Goal: Transaction & Acquisition: Purchase product/service

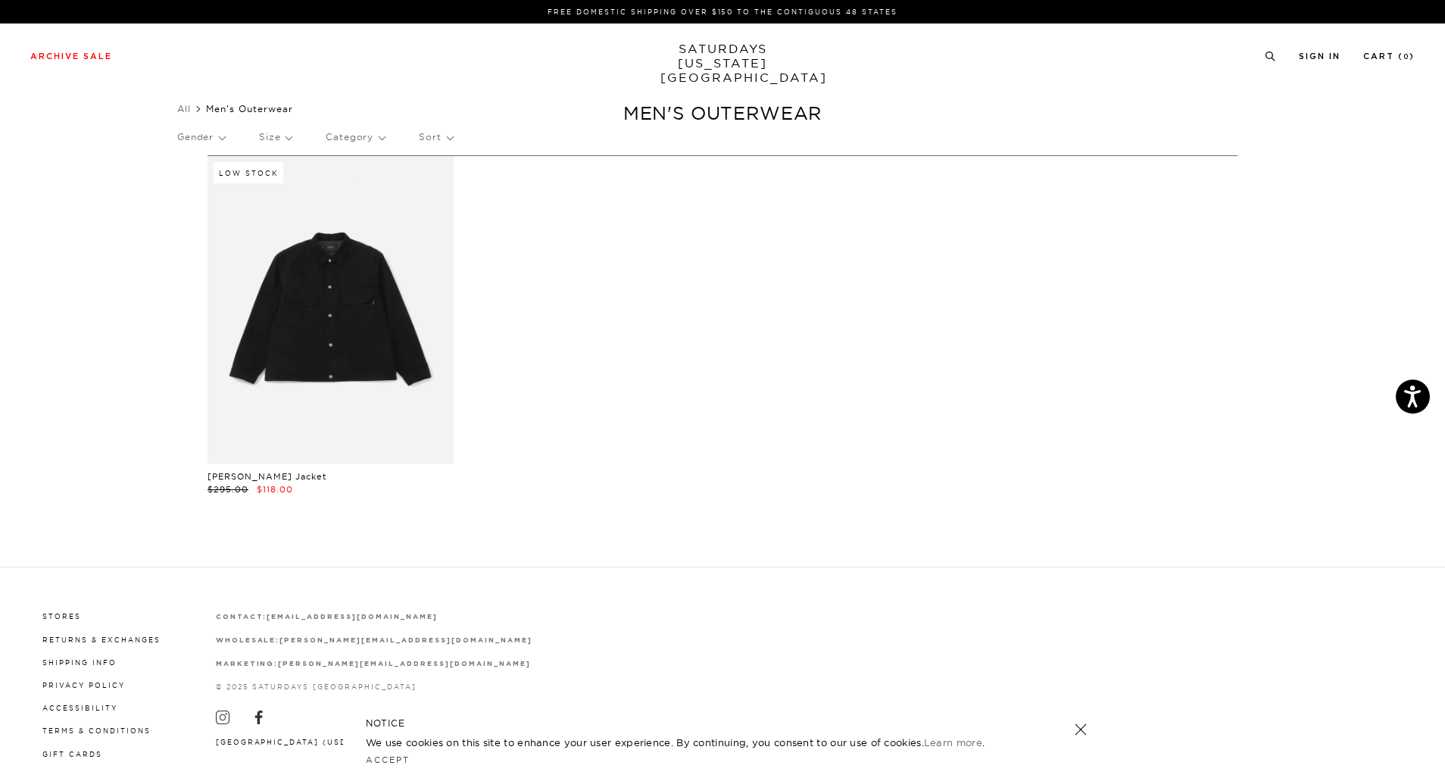
click at [695, 51] on link "SATURDAYS [US_STATE][GEOGRAPHIC_DATA]" at bounding box center [722, 63] width 125 height 43
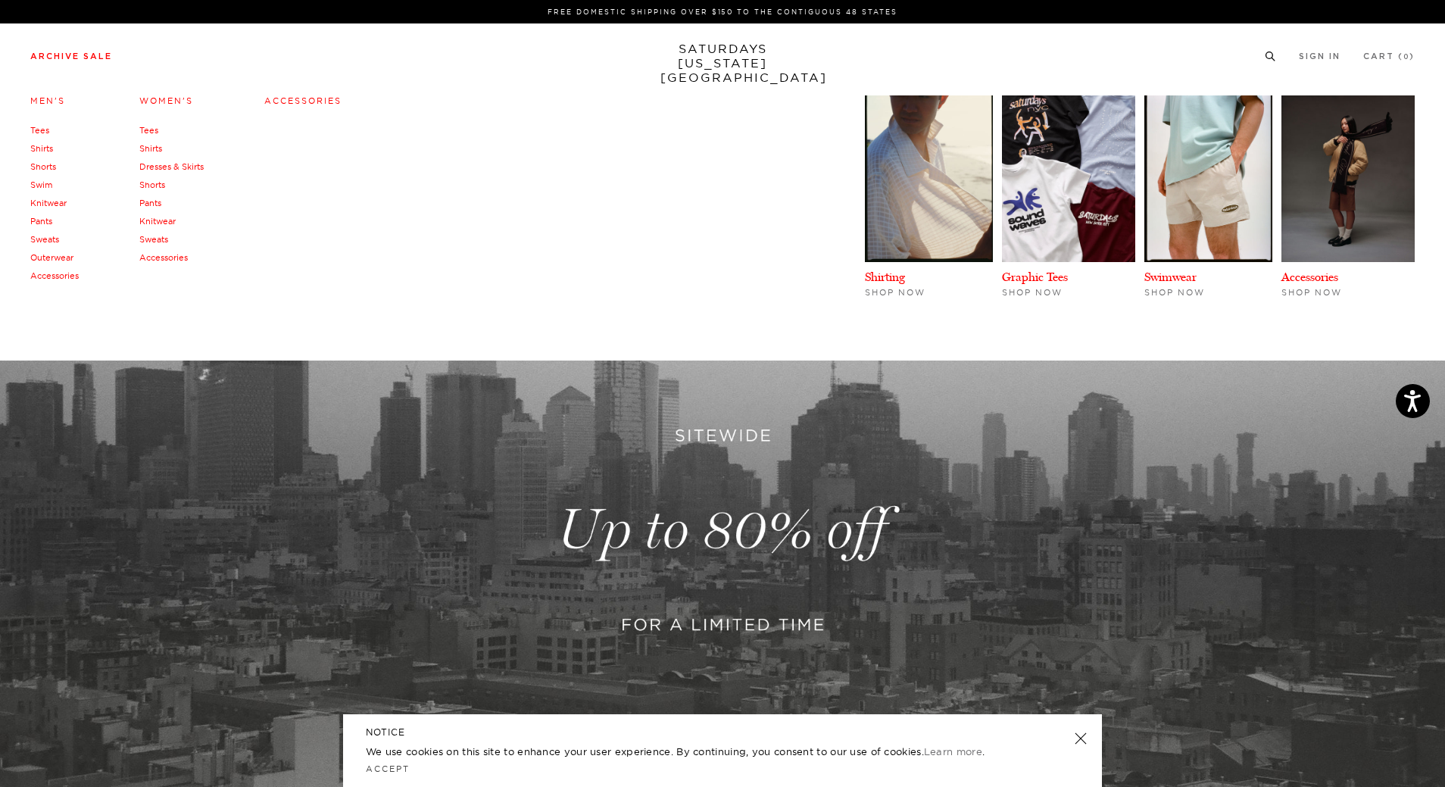
click at [41, 106] on link "Men's" at bounding box center [47, 100] width 35 height 11
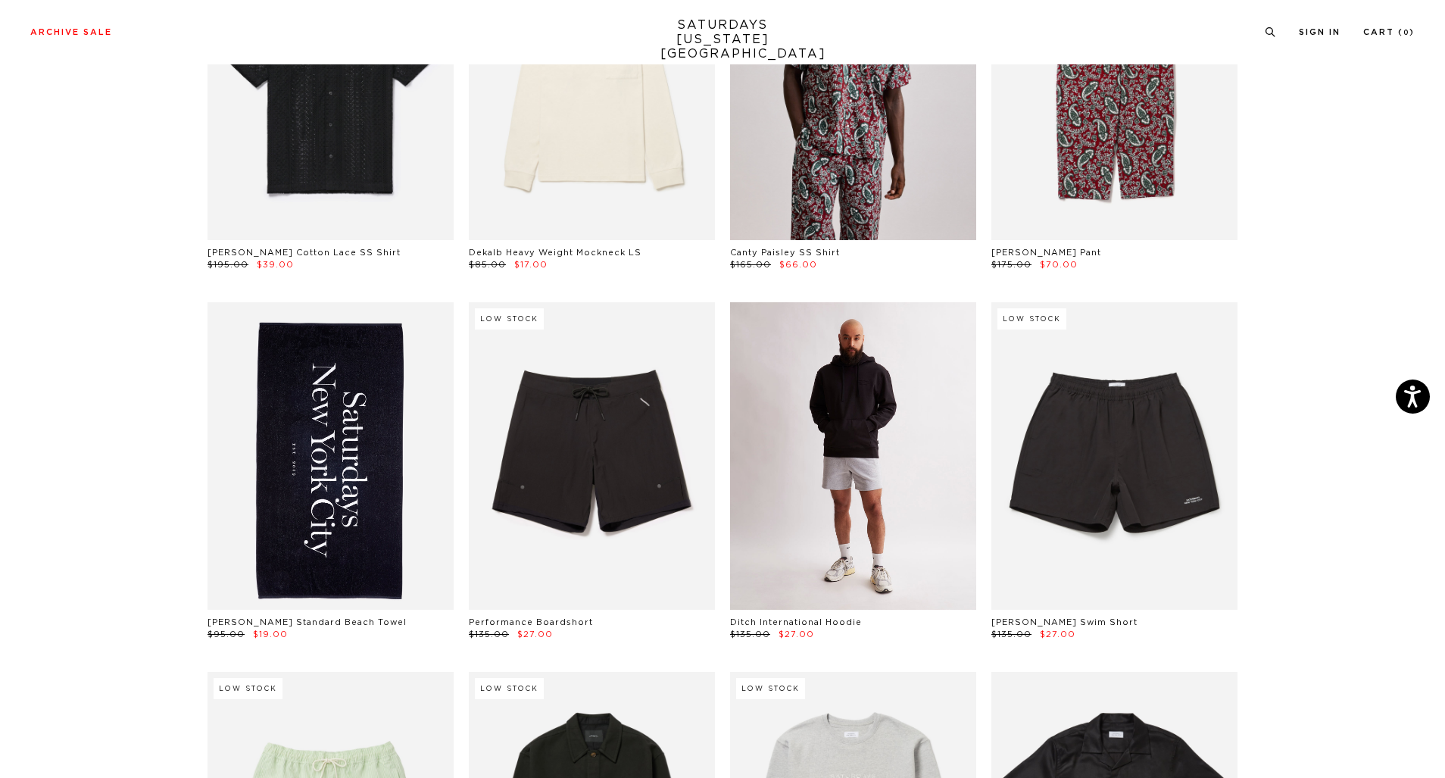
scroll to position [596, 0]
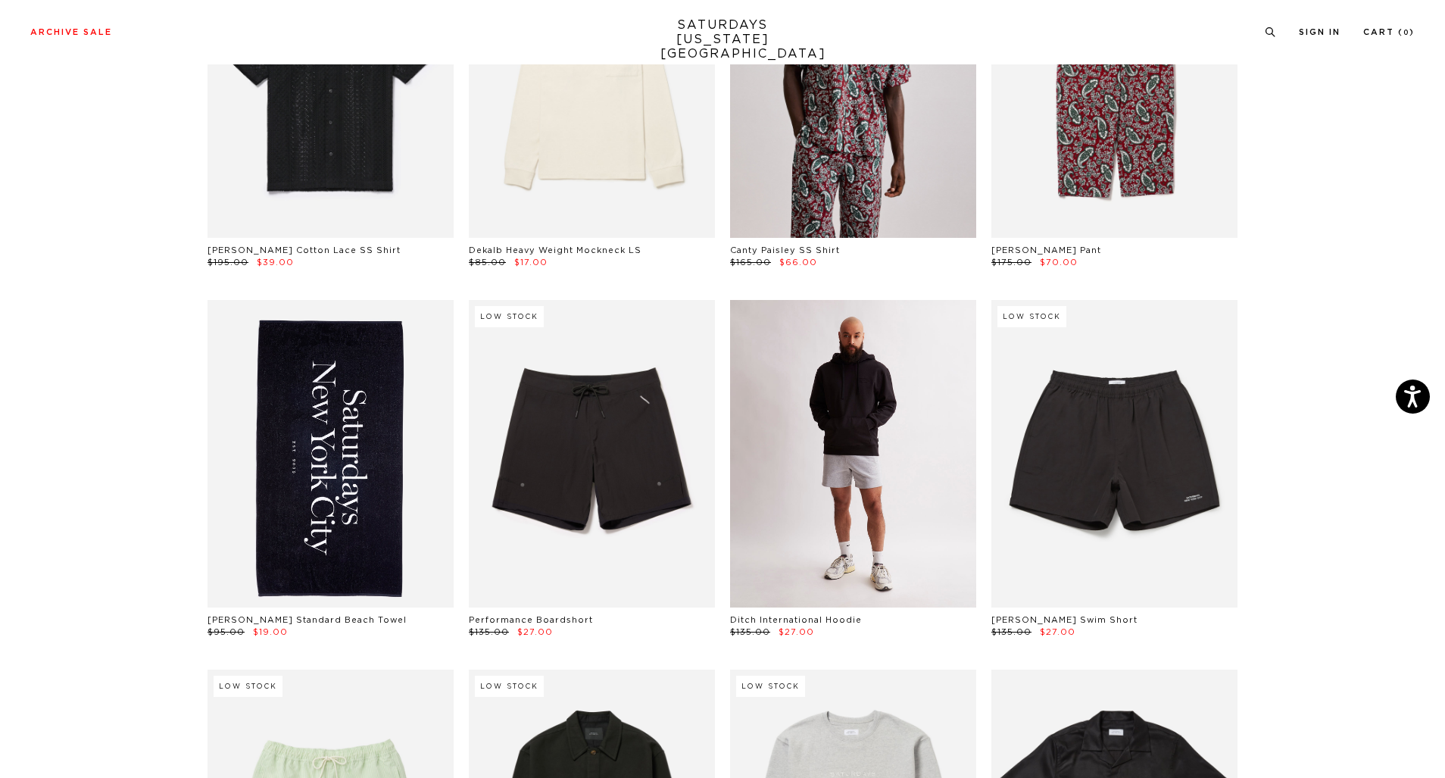
click at [880, 472] on link at bounding box center [853, 453] width 246 height 307
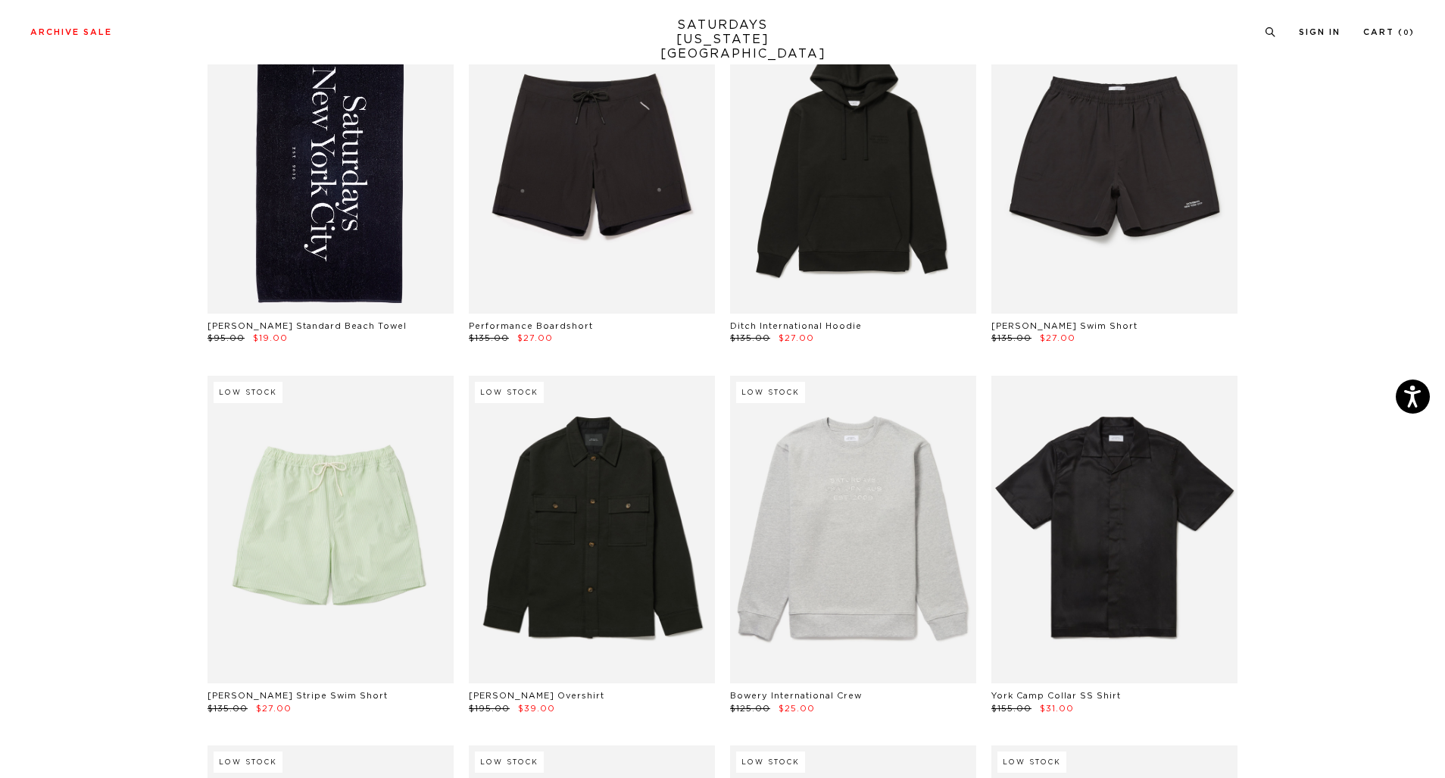
scroll to position [889, 0]
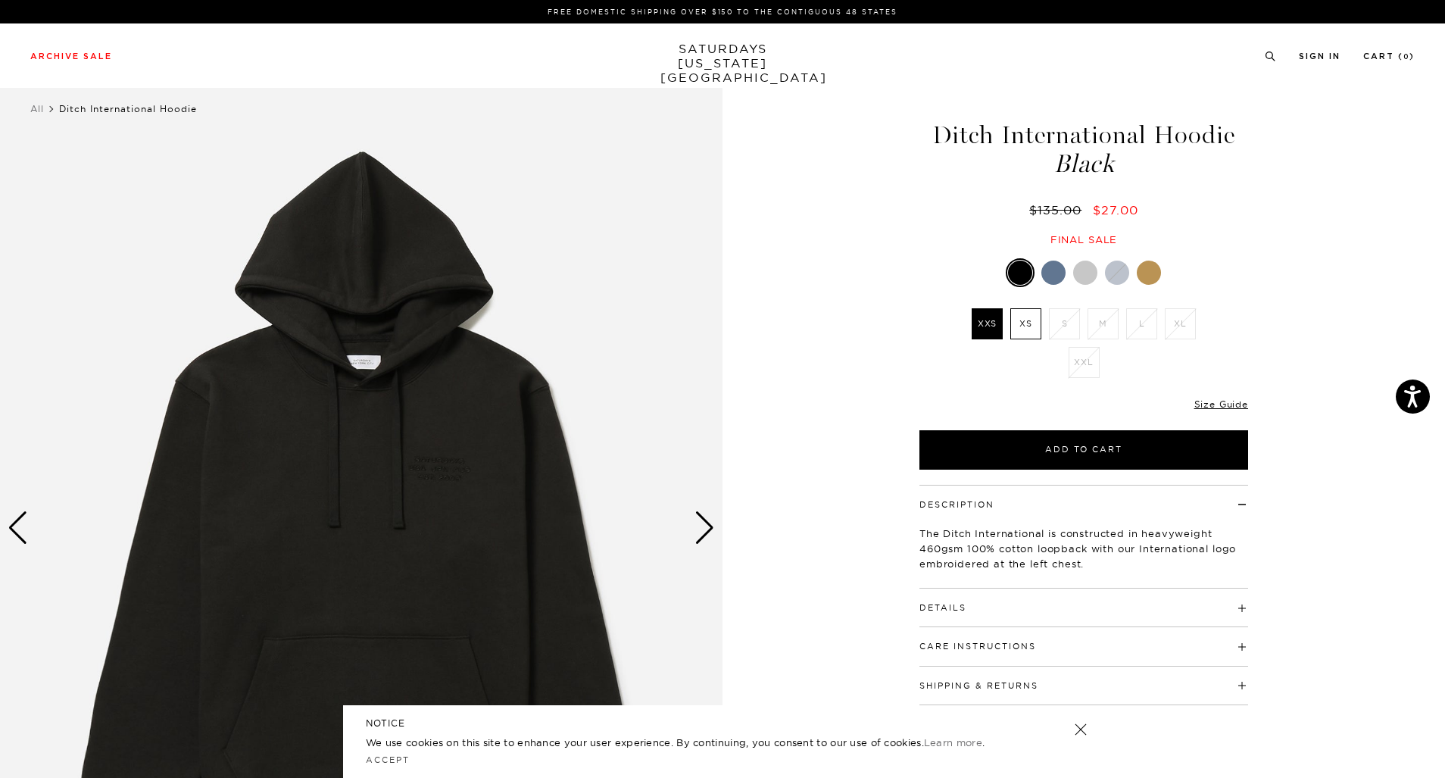
click at [707, 528] on div "Next slide" at bounding box center [704, 527] width 20 height 33
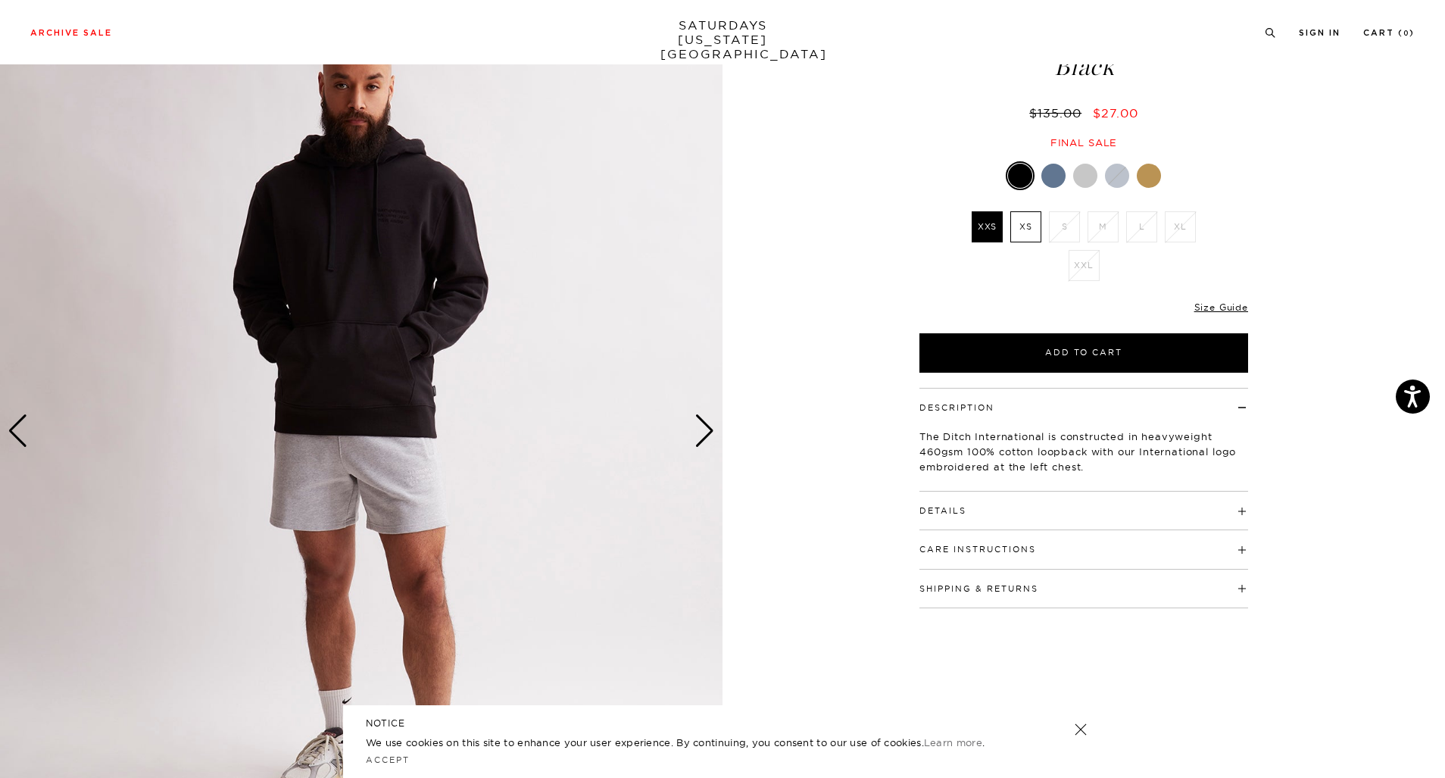
scroll to position [98, 0]
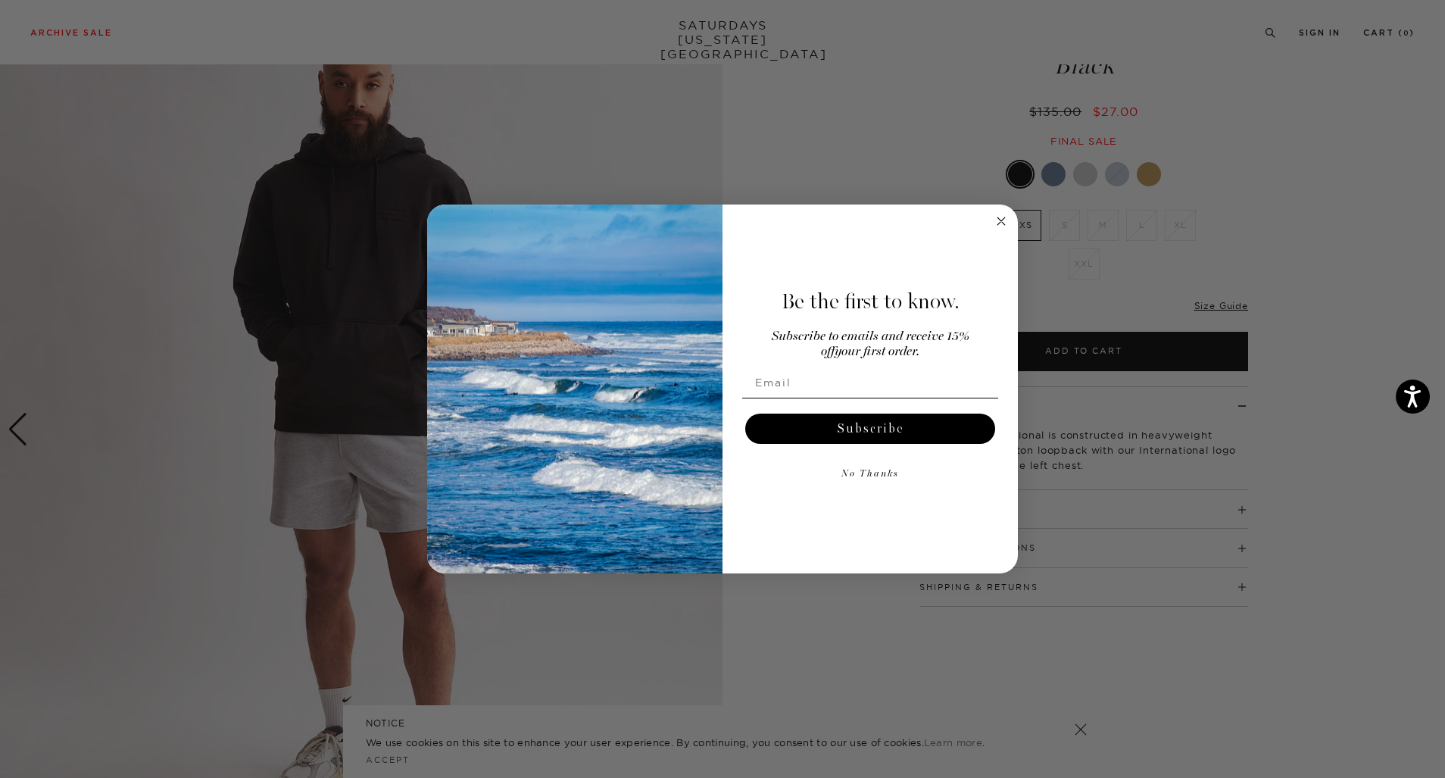
click at [1001, 217] on circle "Close dialog" at bounding box center [1001, 220] width 17 height 17
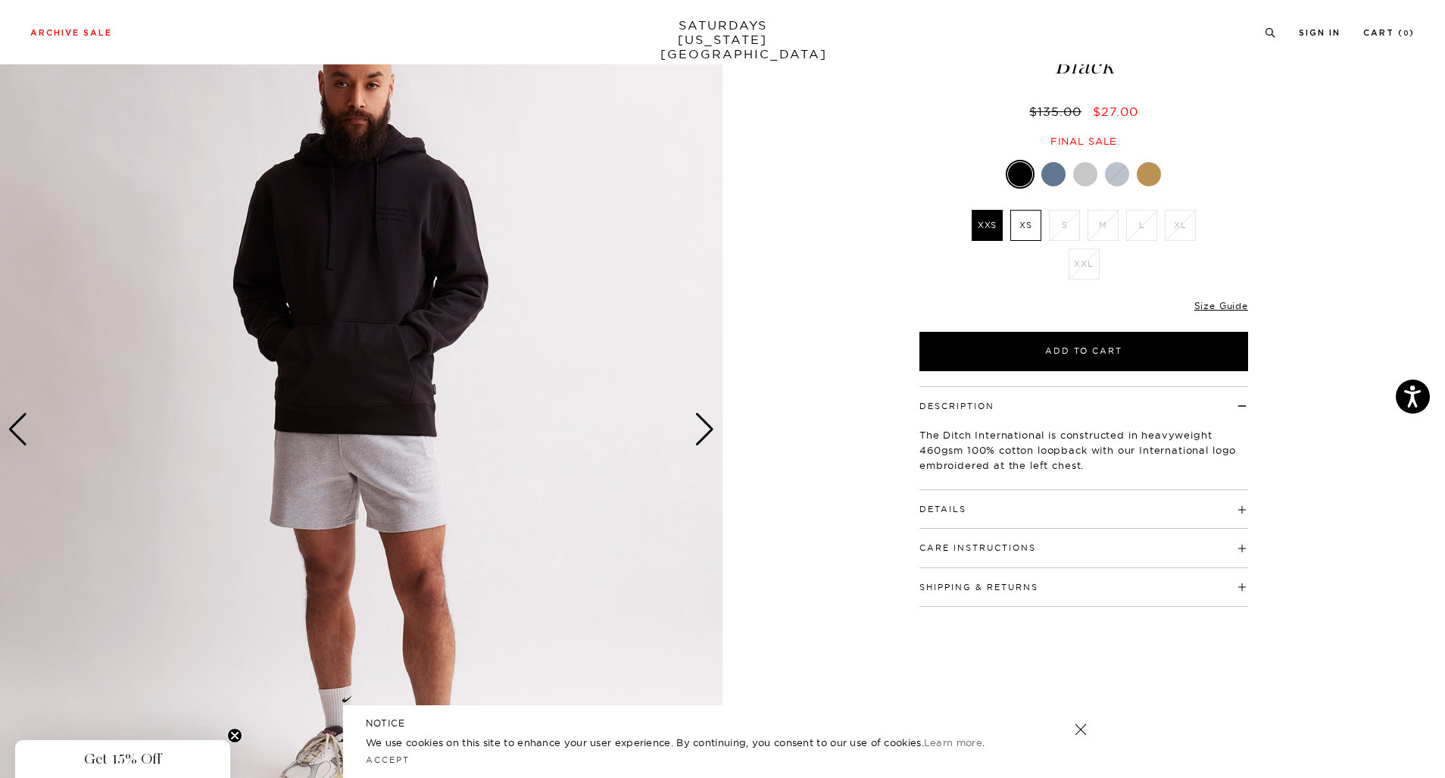
click at [709, 436] on div "Next slide" at bounding box center [704, 429] width 20 height 33
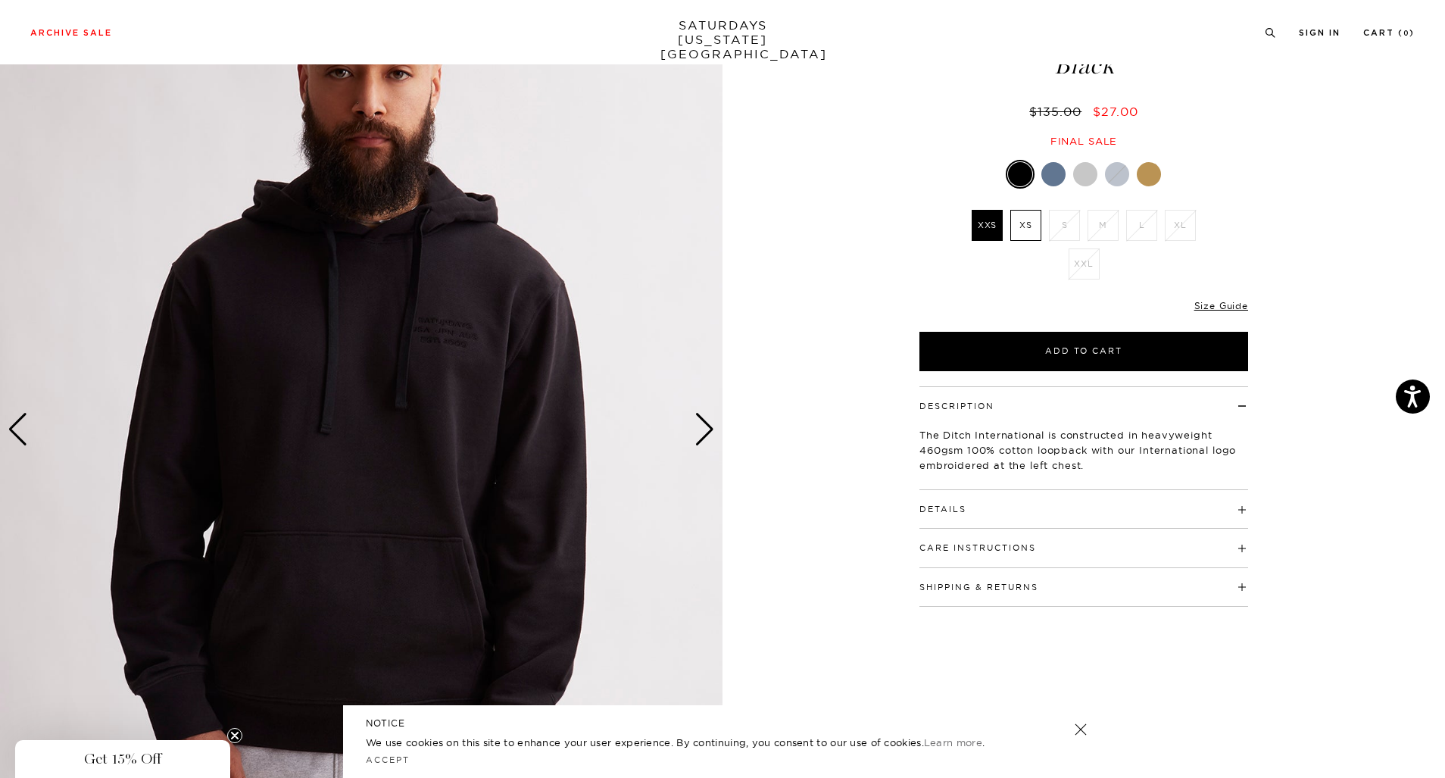
click at [709, 436] on div "Next slide" at bounding box center [704, 429] width 20 height 33
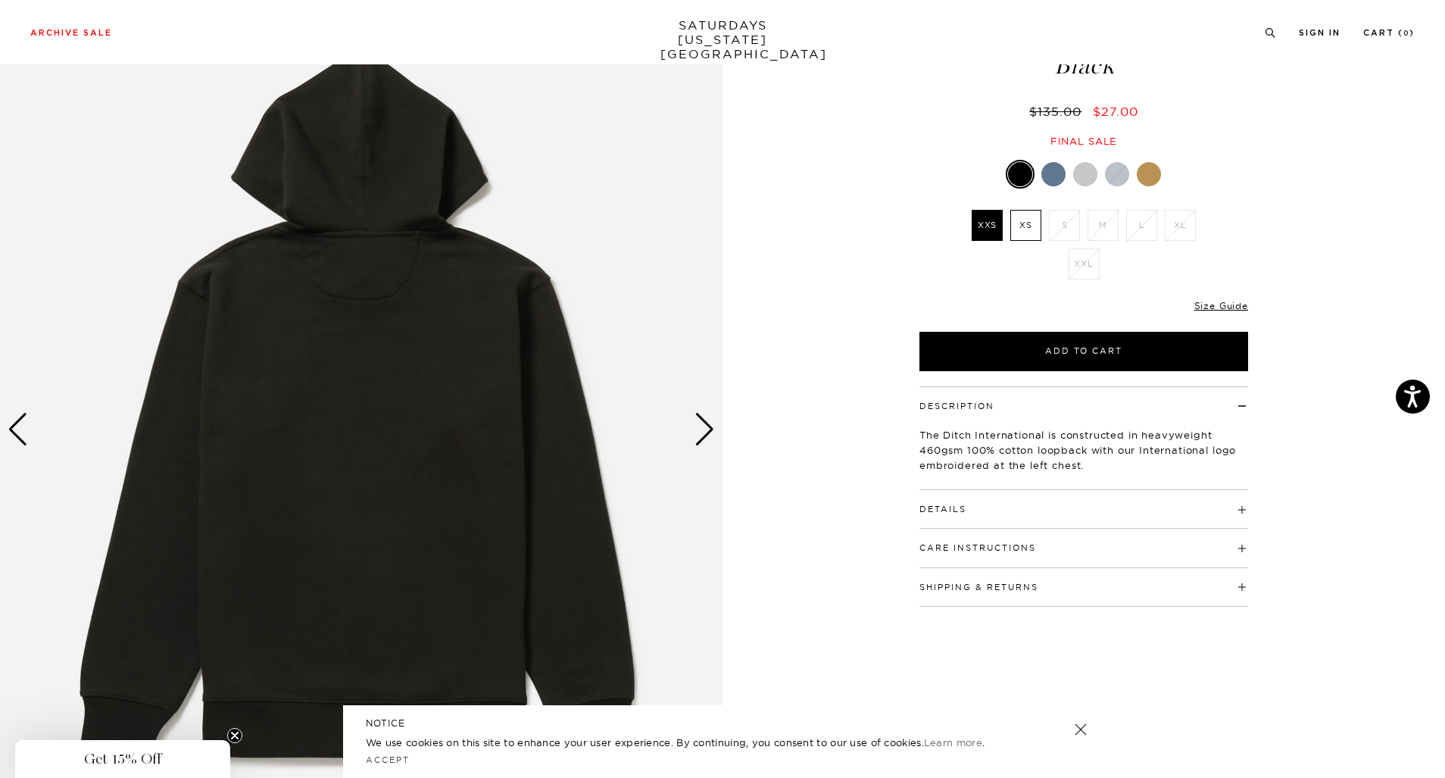
click at [709, 436] on div "Next slide" at bounding box center [704, 429] width 20 height 33
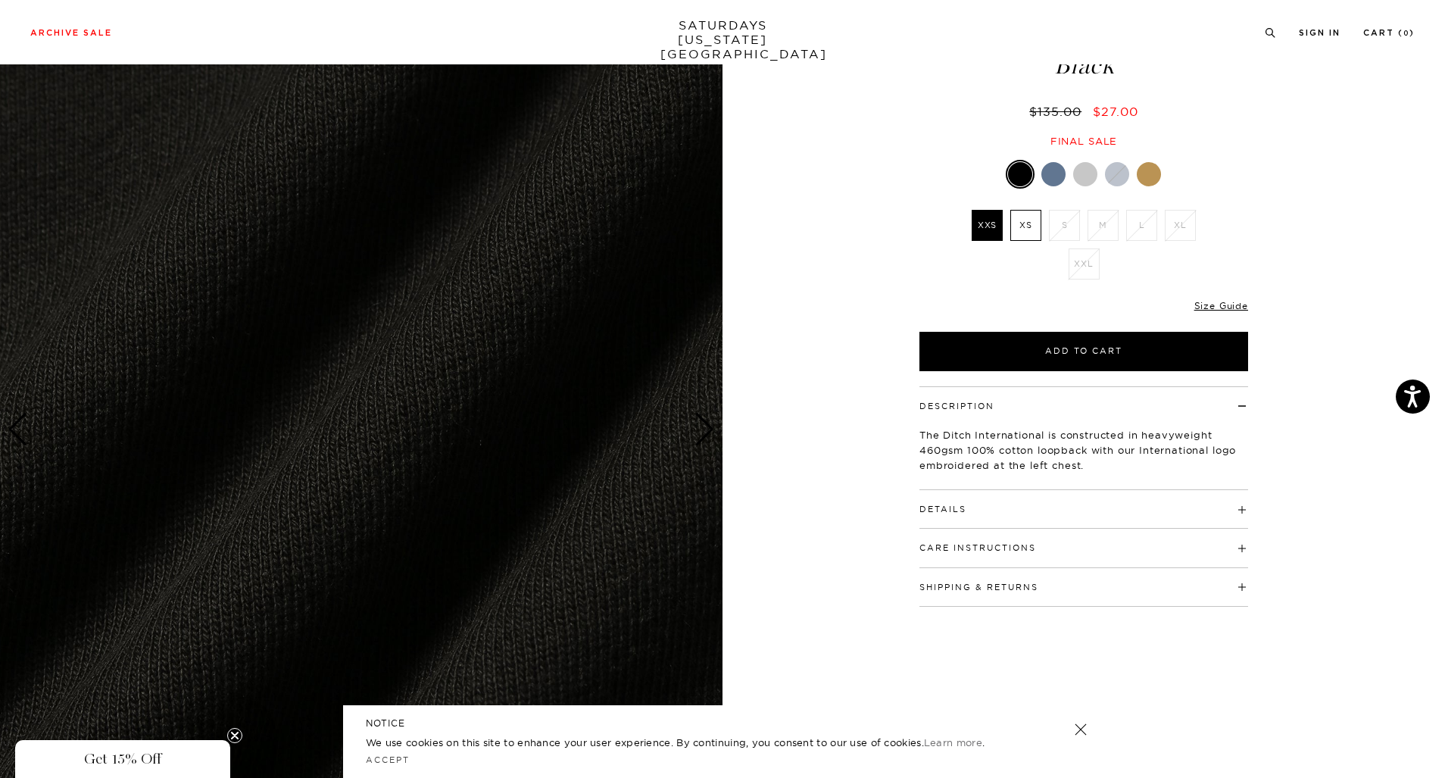
click at [709, 436] on div "Next slide" at bounding box center [704, 429] width 20 height 33
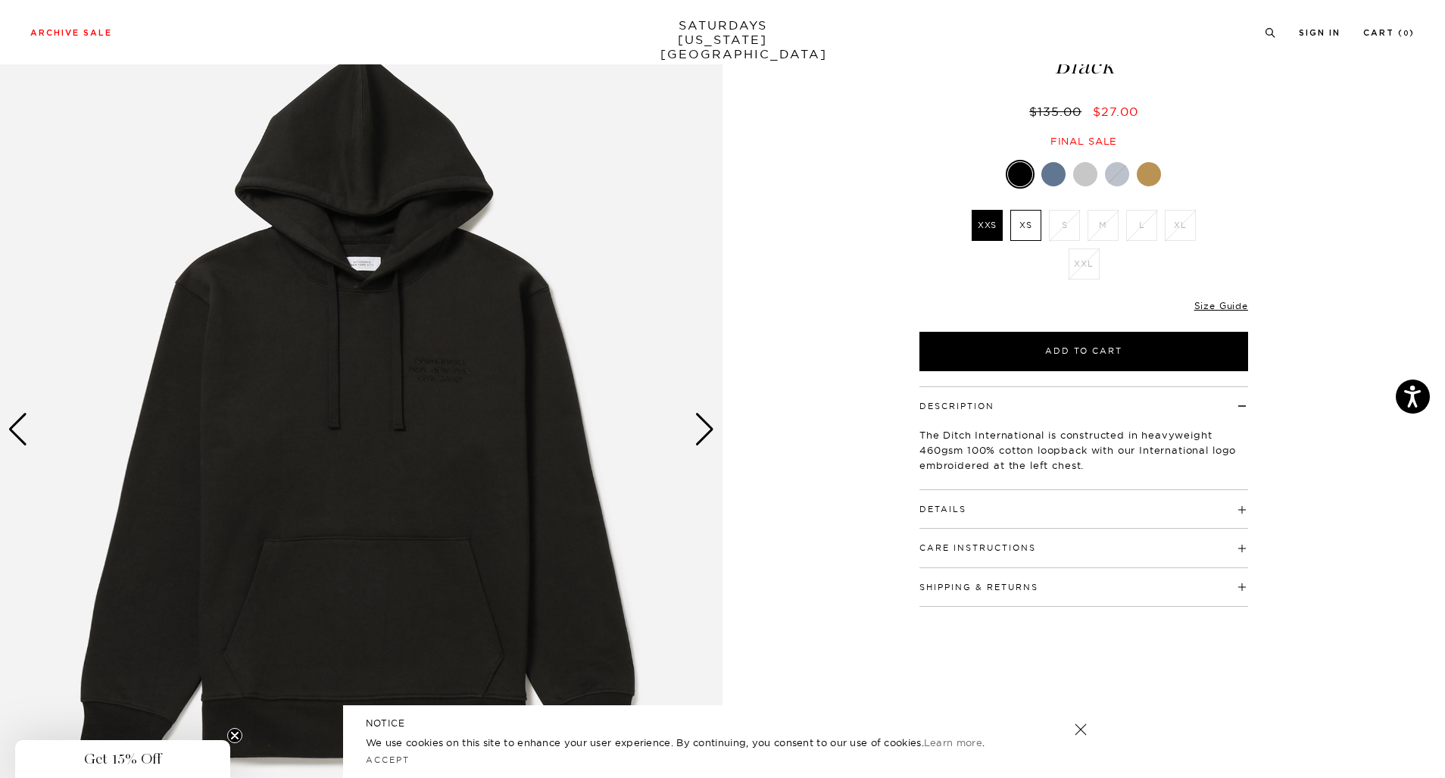
click at [709, 436] on div "Next slide" at bounding box center [704, 429] width 20 height 33
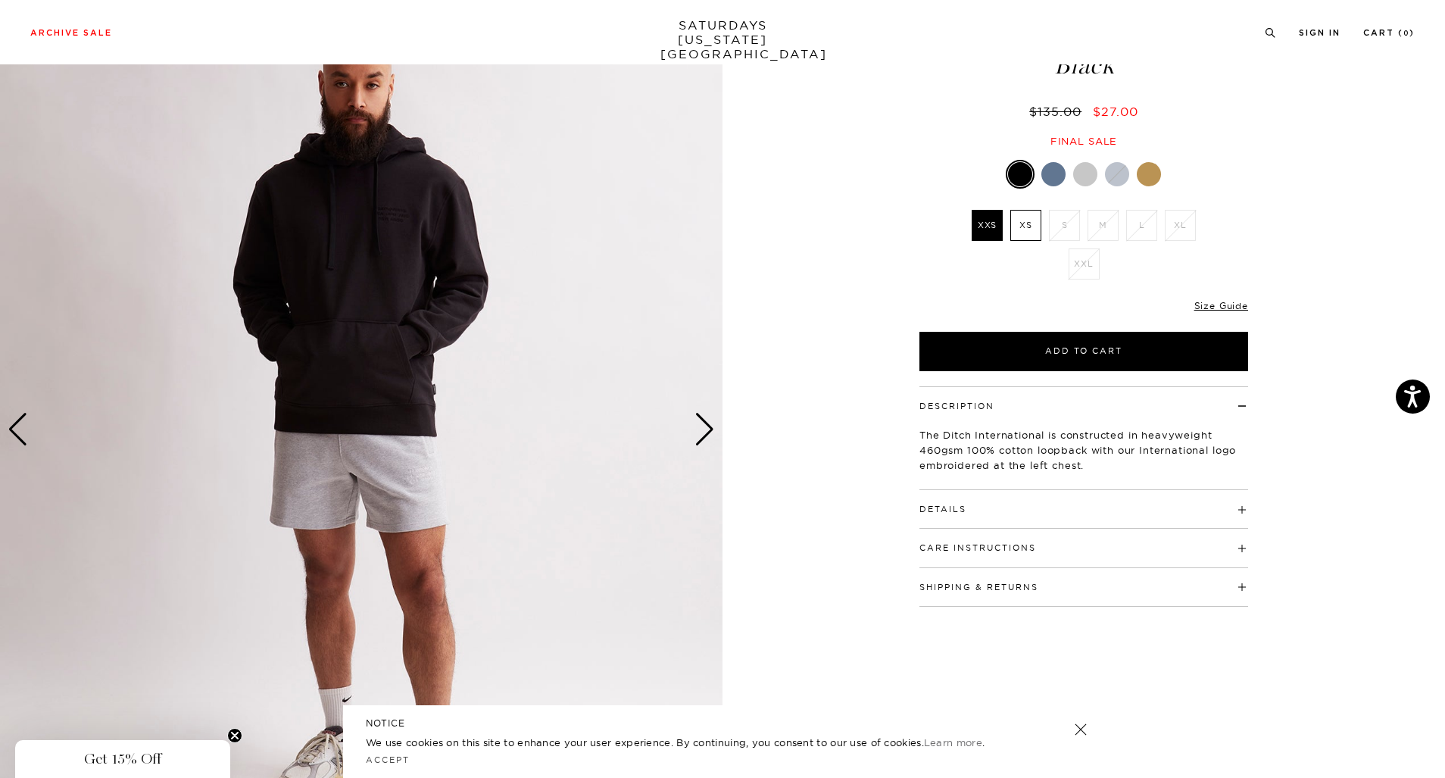
click at [948, 499] on h4 "Details" at bounding box center [1083, 502] width 329 height 25
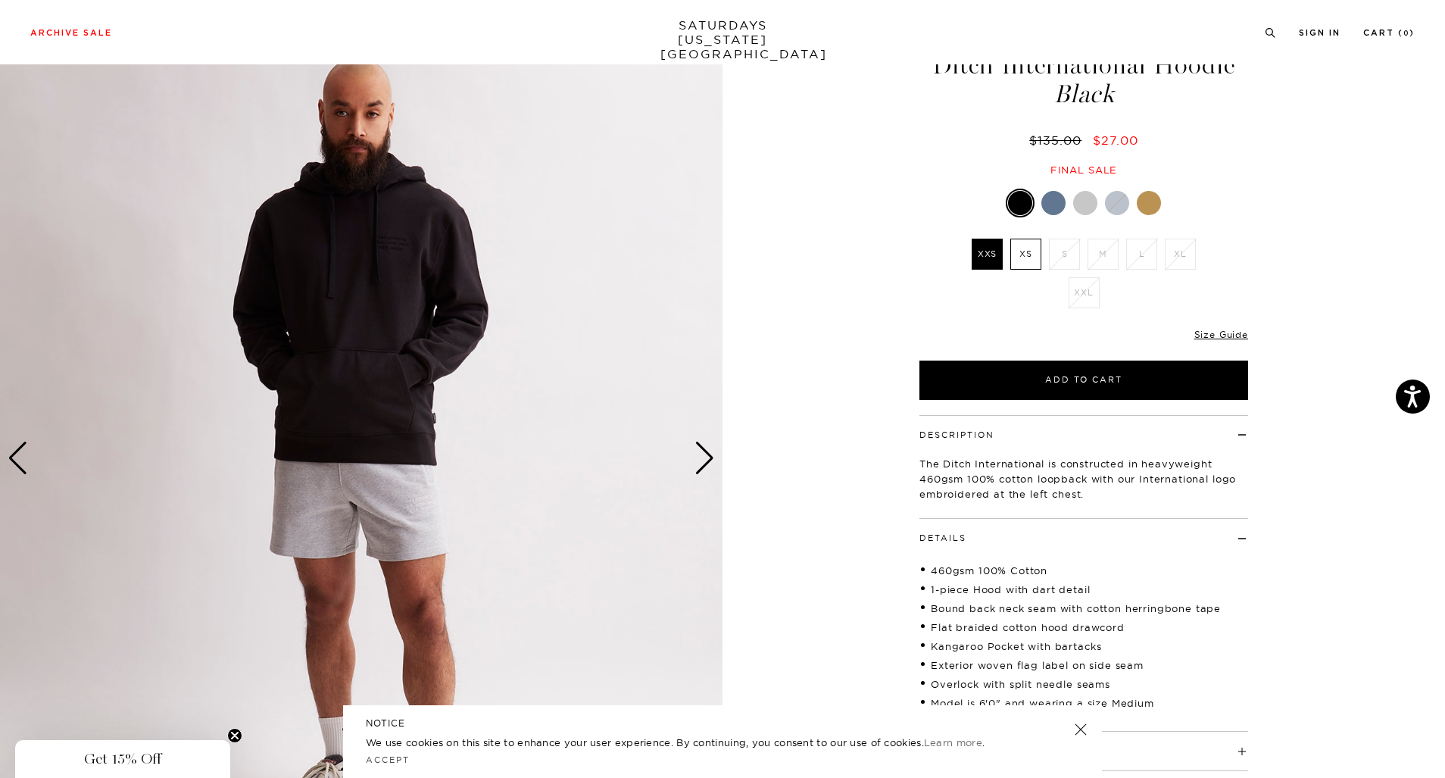
scroll to position [57, 0]
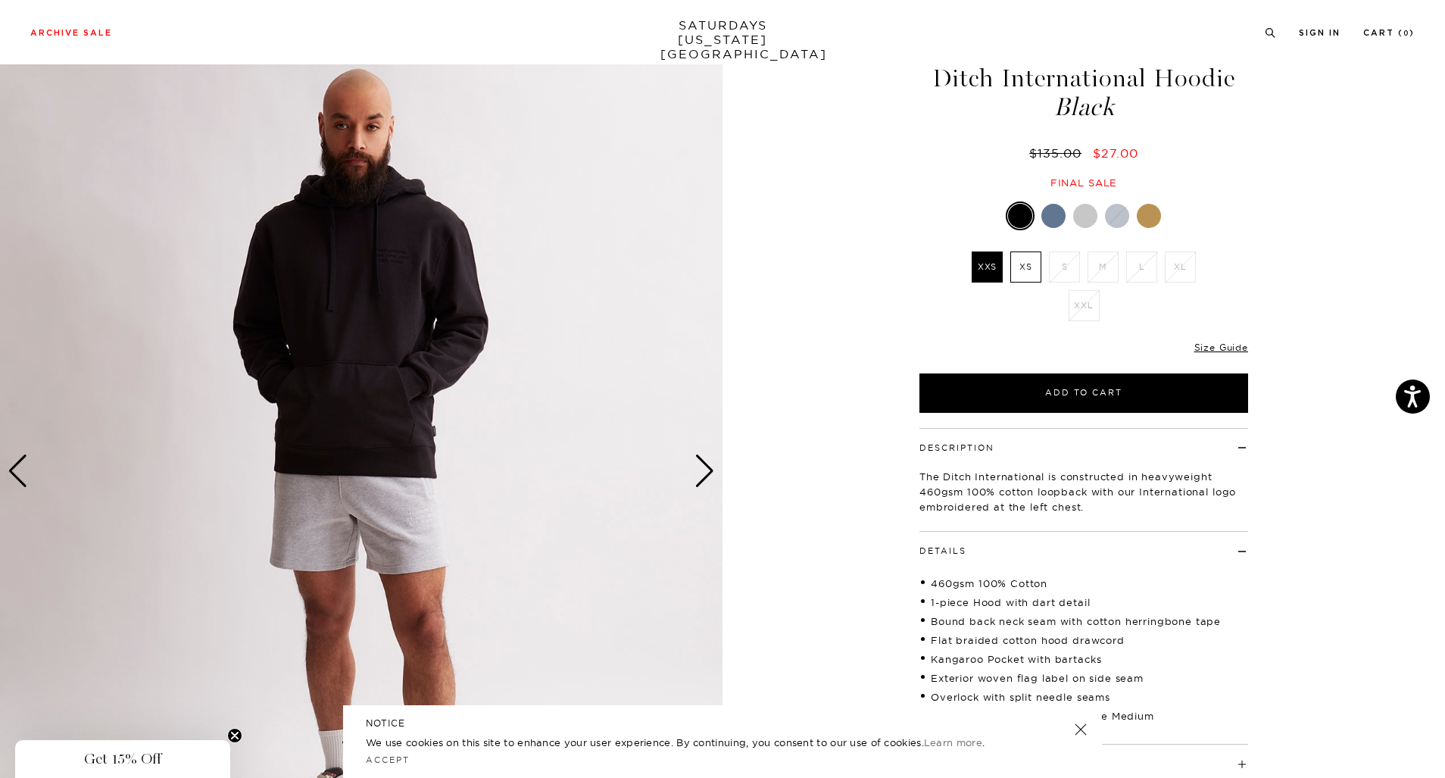
click at [1057, 218] on div at bounding box center [1053, 216] width 24 height 24
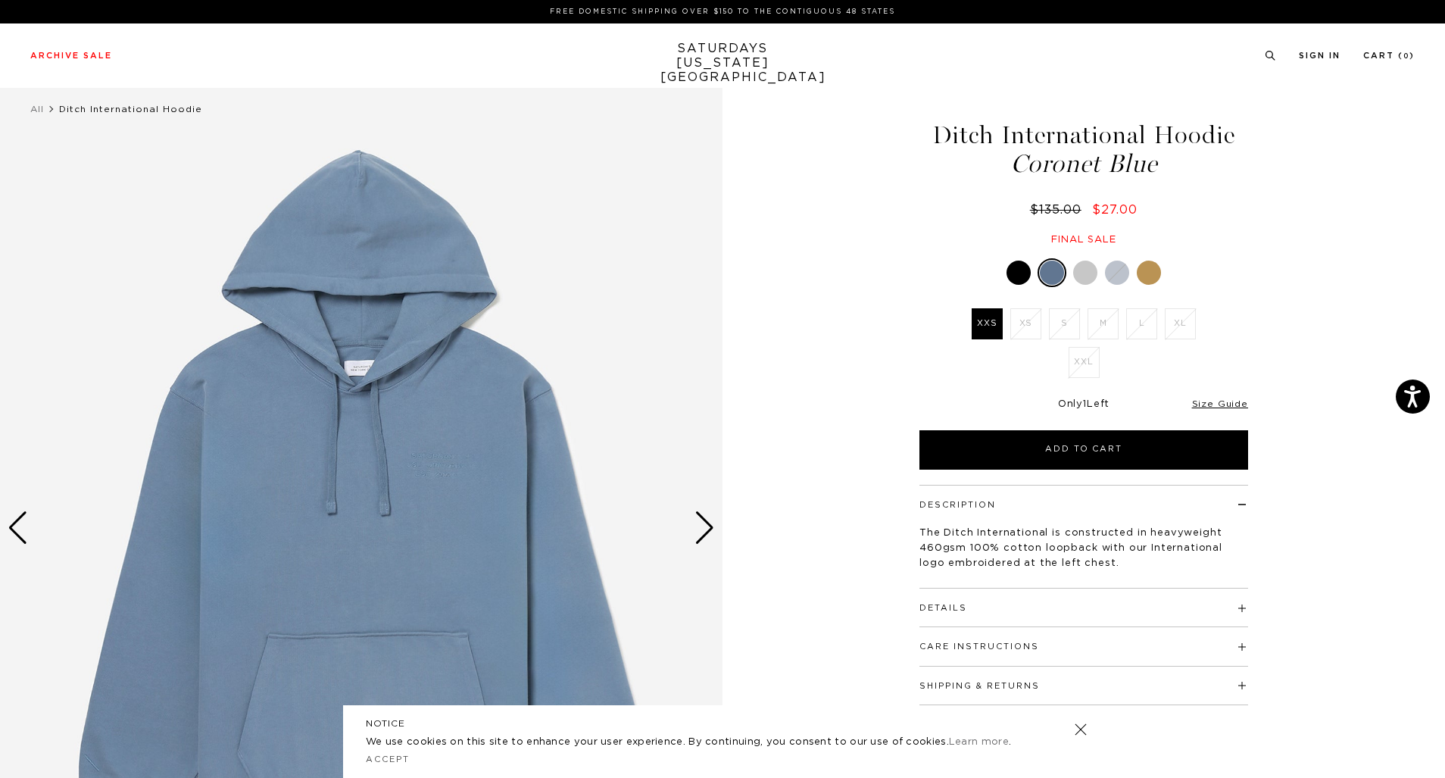
click at [1082, 280] on div at bounding box center [1085, 272] width 24 height 24
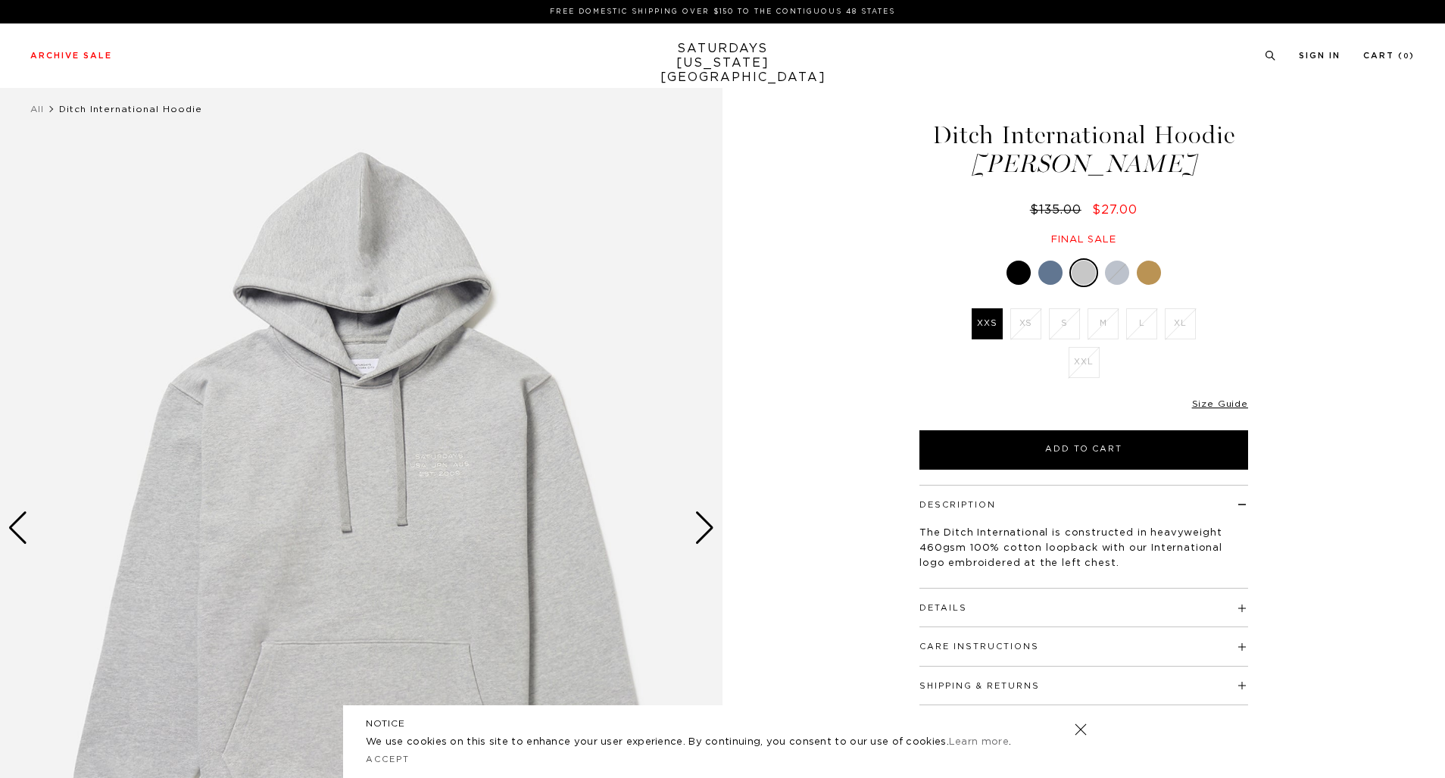
click at [1118, 281] on div at bounding box center [1117, 272] width 24 height 24
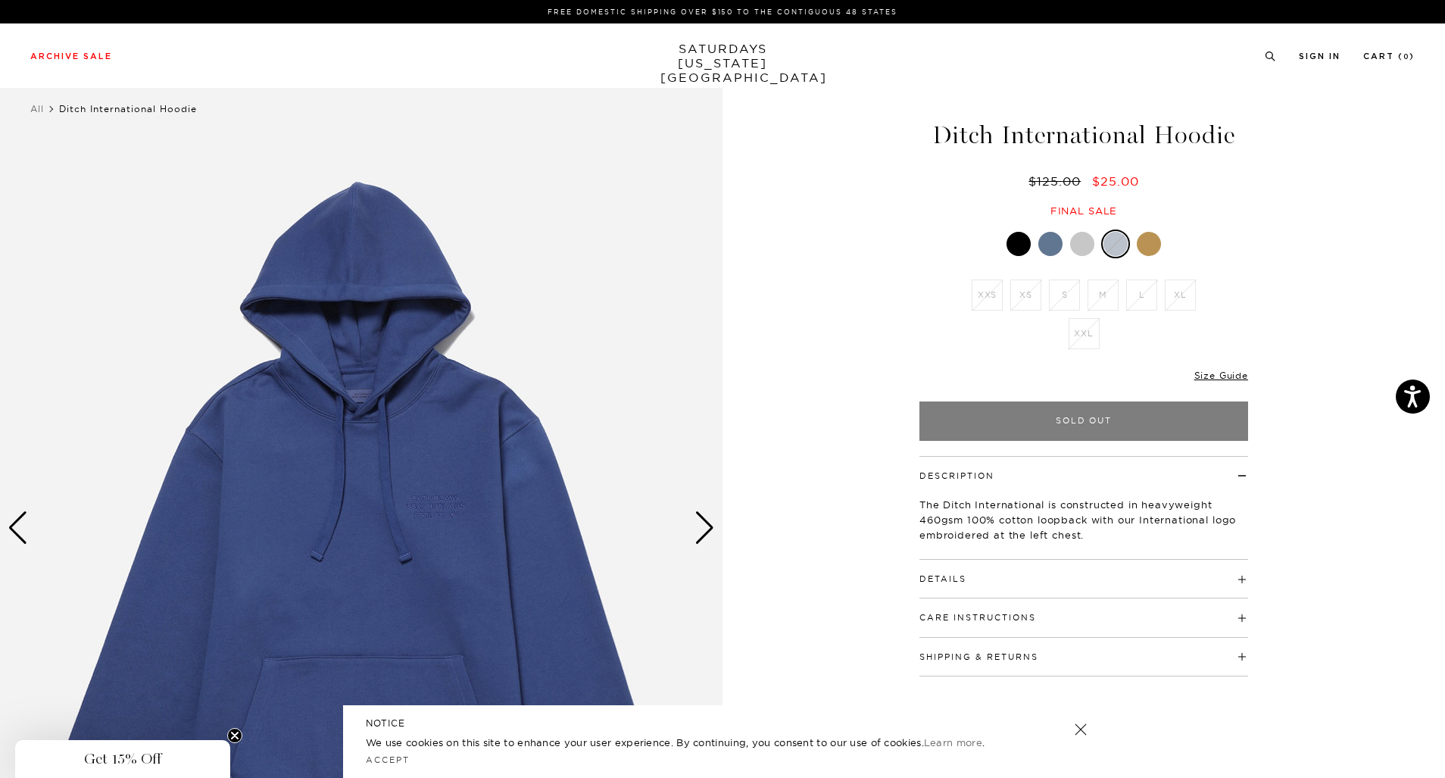
click at [1149, 257] on div at bounding box center [1083, 243] width 329 height 29
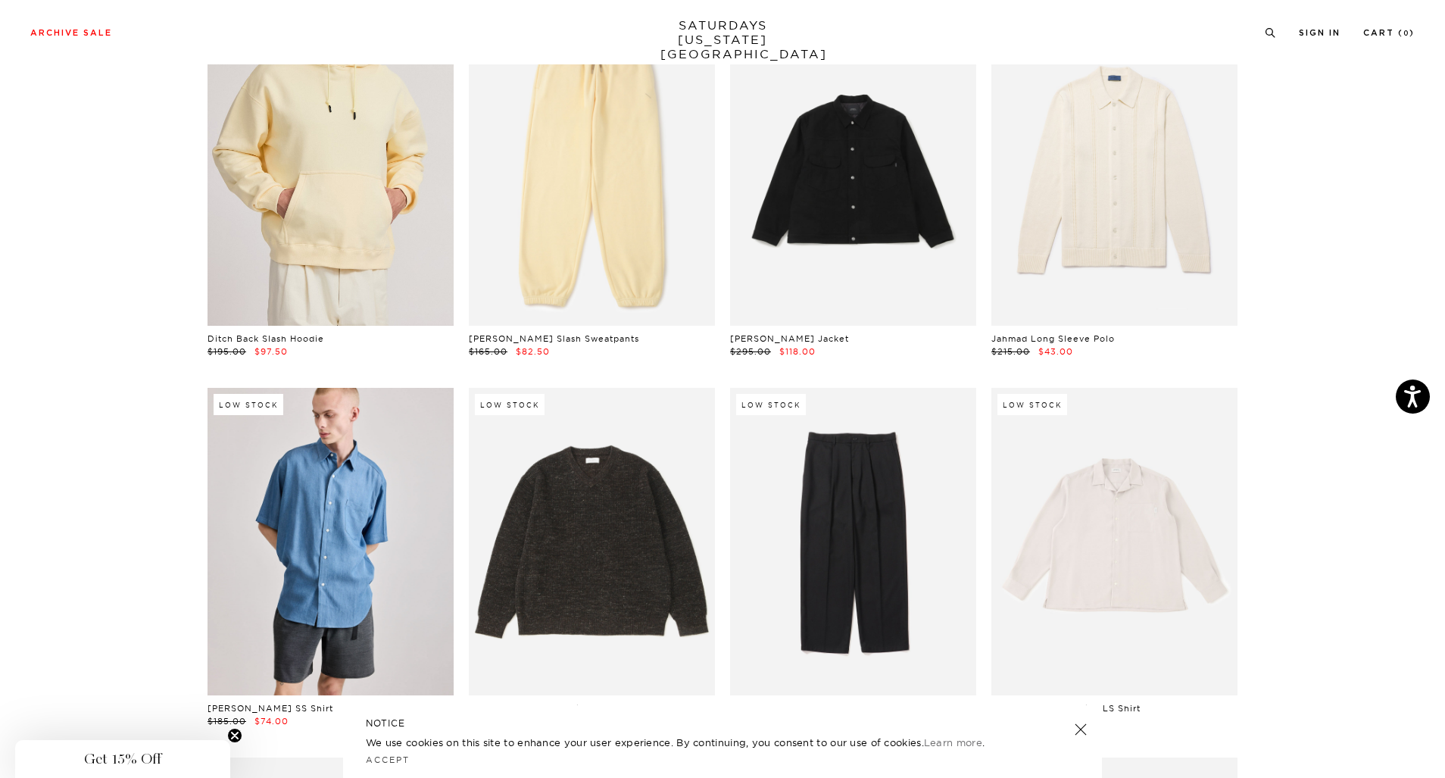
scroll to position [4159, 9]
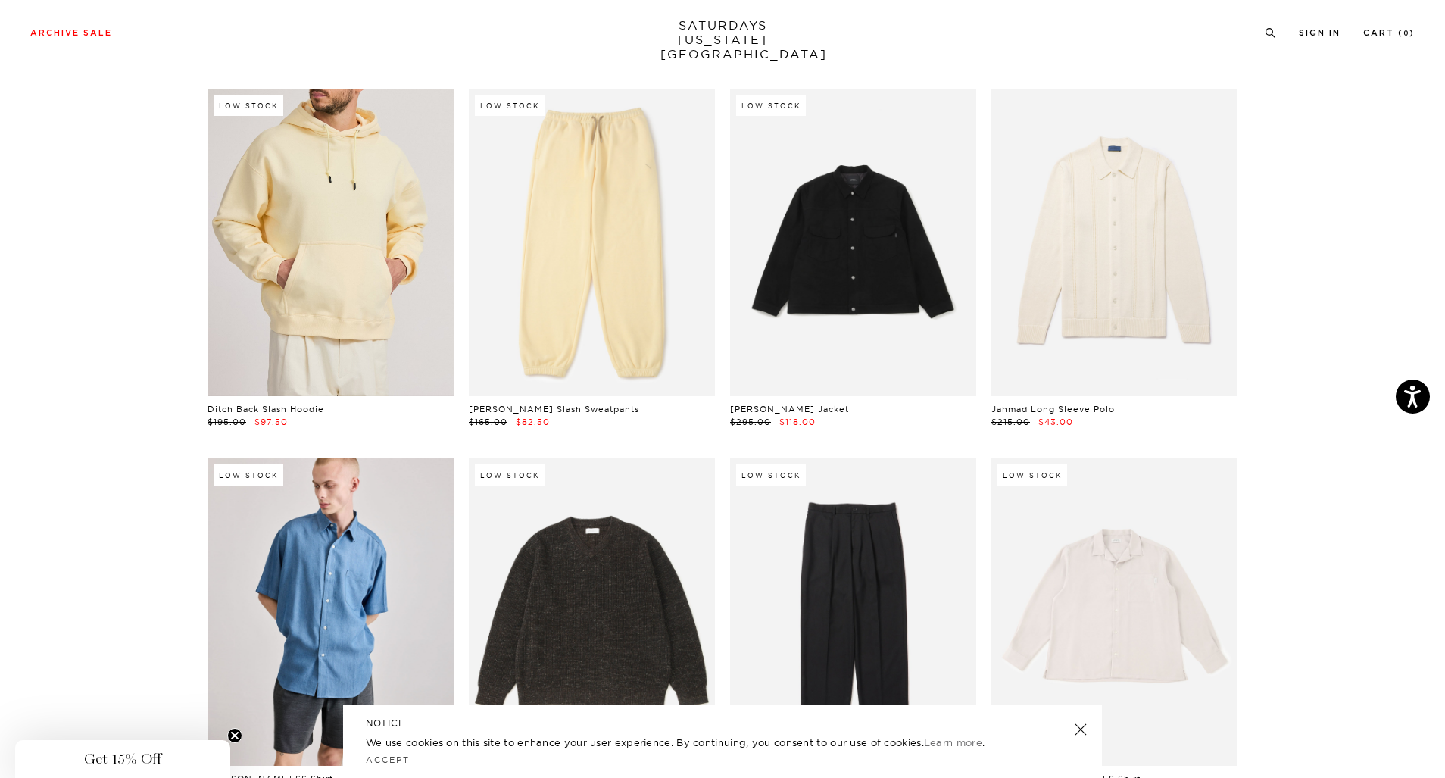
click at [309, 262] on link at bounding box center [330, 242] width 246 height 307
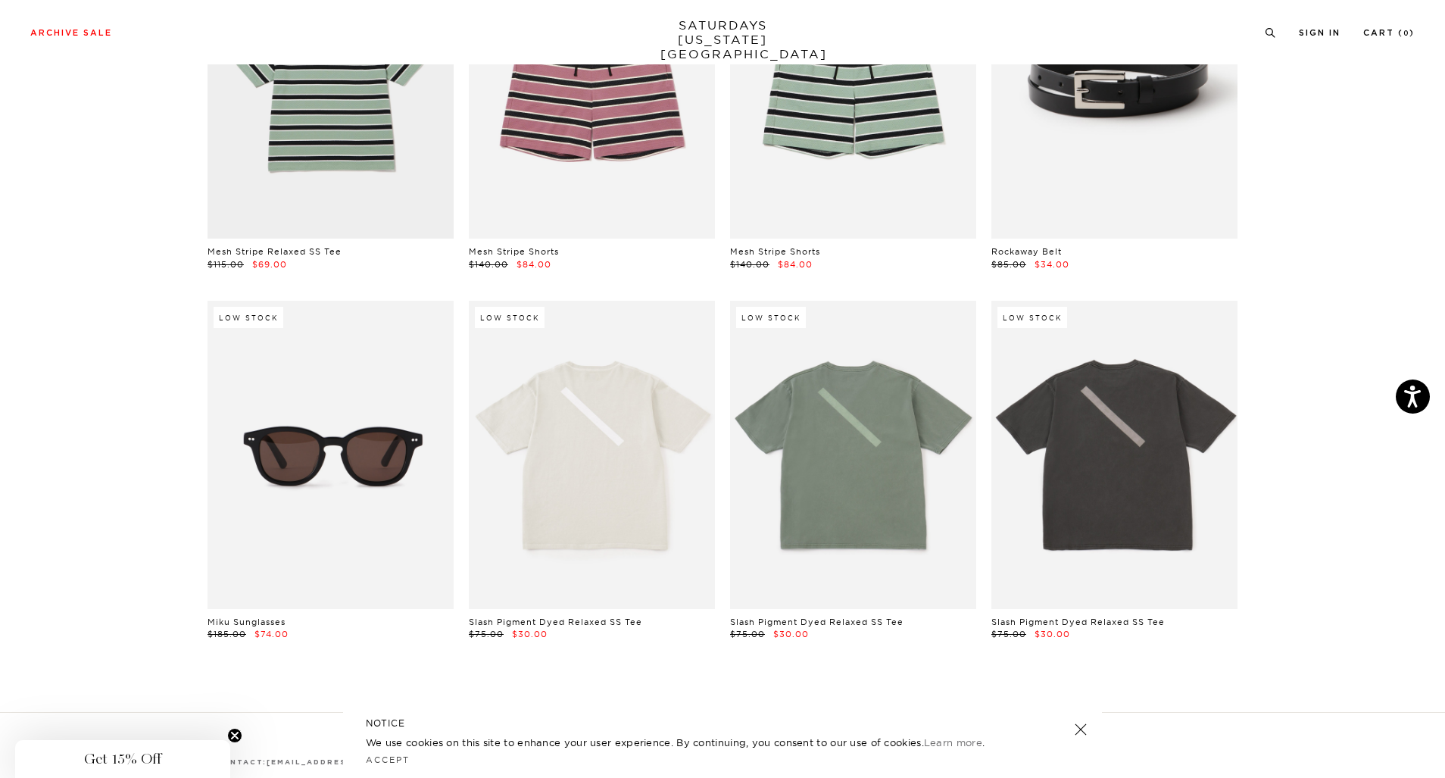
scroll to position [21754, 9]
